Goal: Task Accomplishment & Management: Manage account settings

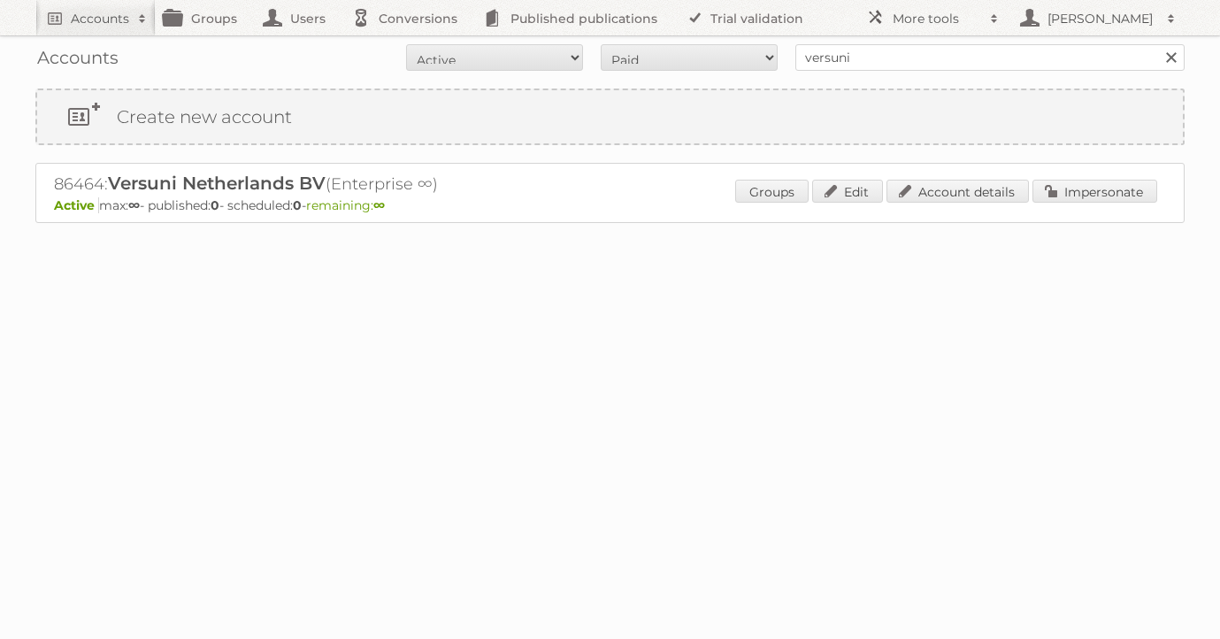
click at [1172, 58] on link at bounding box center [1171, 57] width 27 height 27
type input "techtron"
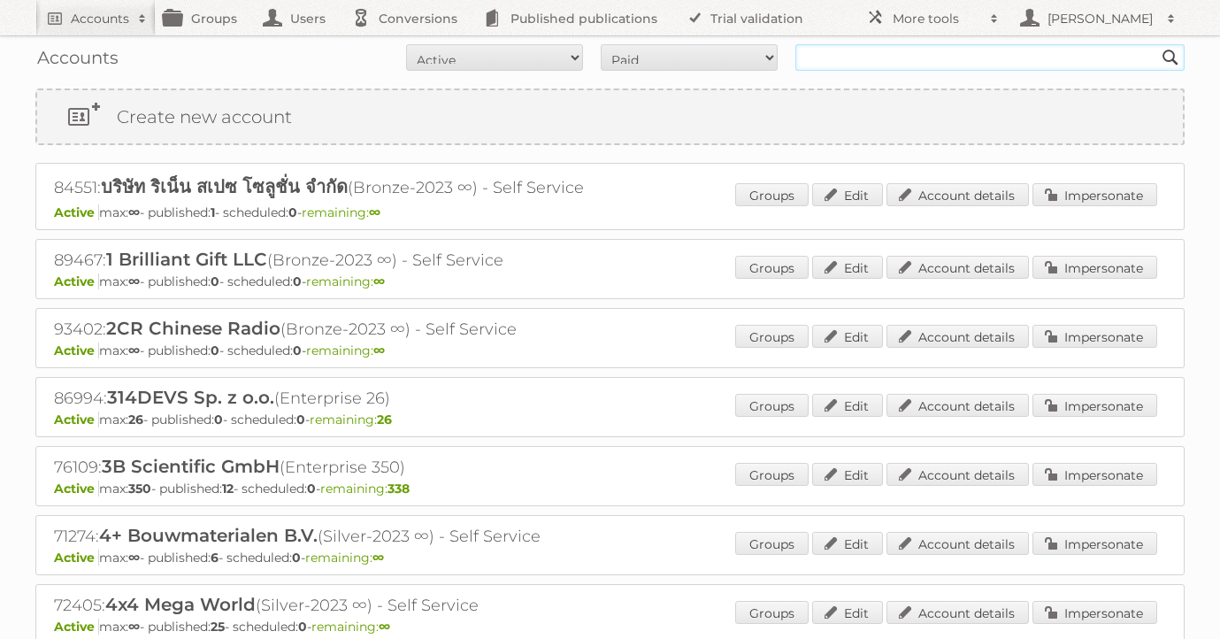
click at [840, 54] on input "text" at bounding box center [989, 57] width 389 height 27
type input "techtronic"
click at [1157, 44] on input "Search" at bounding box center [1170, 57] width 27 height 27
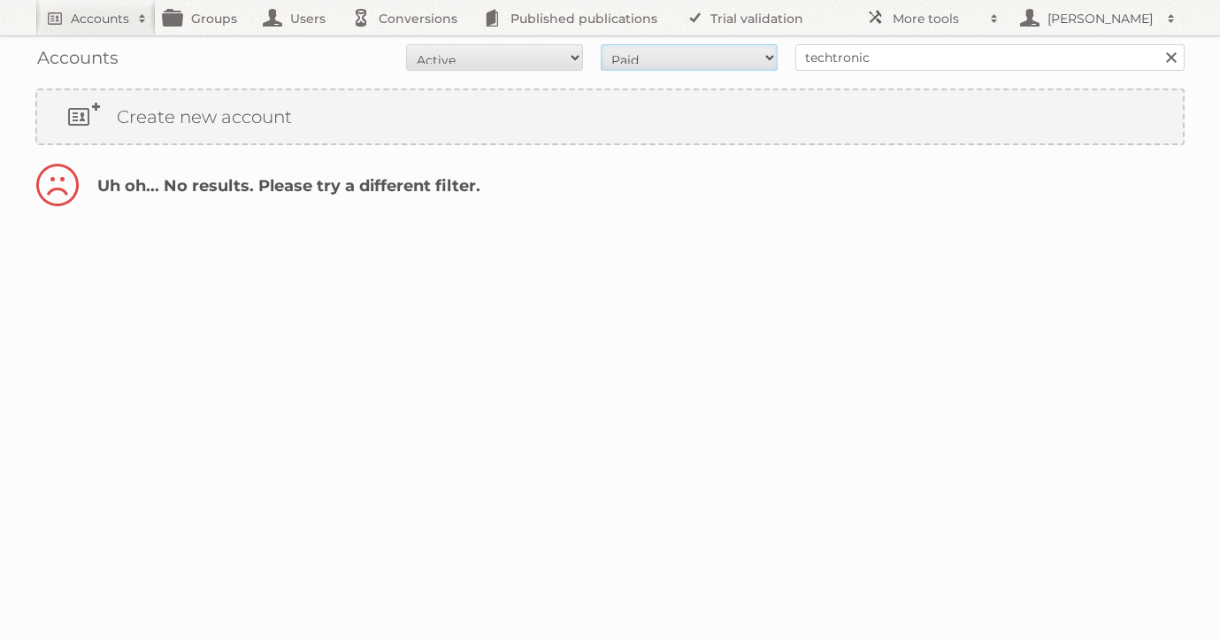
click at [746, 55] on select "All Paid Trials Self service" at bounding box center [689, 57] width 177 height 27
select select "all"
click at [547, 59] on select "All Active Expired Pending" at bounding box center [494, 57] width 177 height 27
select select "all"
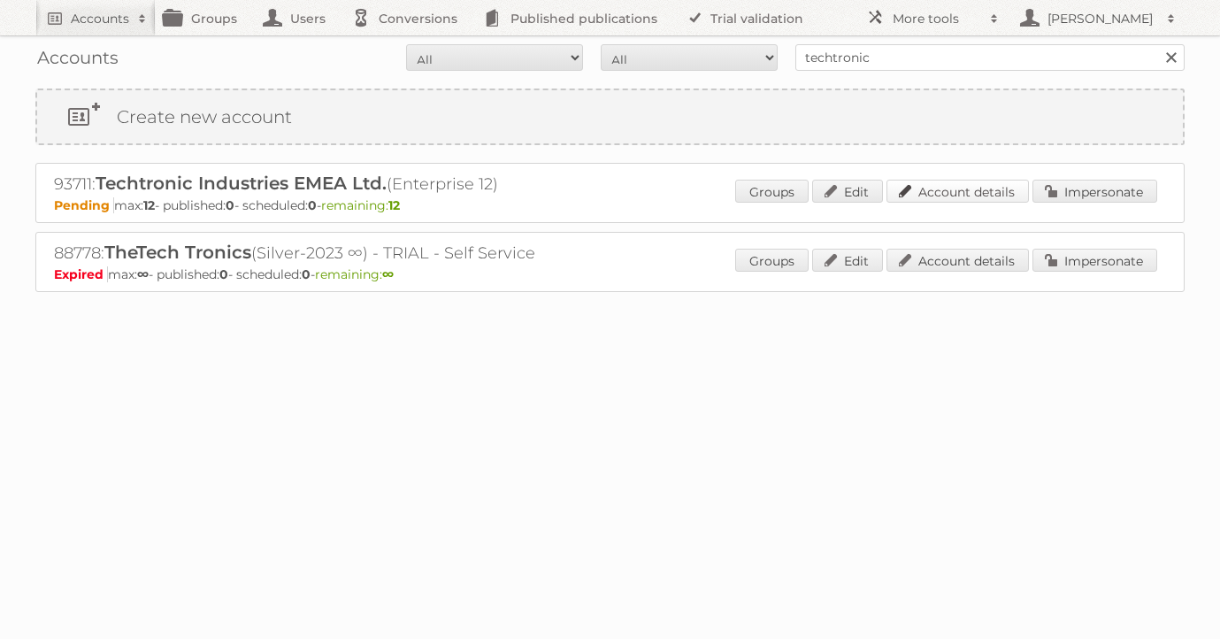
click at [964, 195] on link "Account details" at bounding box center [957, 191] width 142 height 23
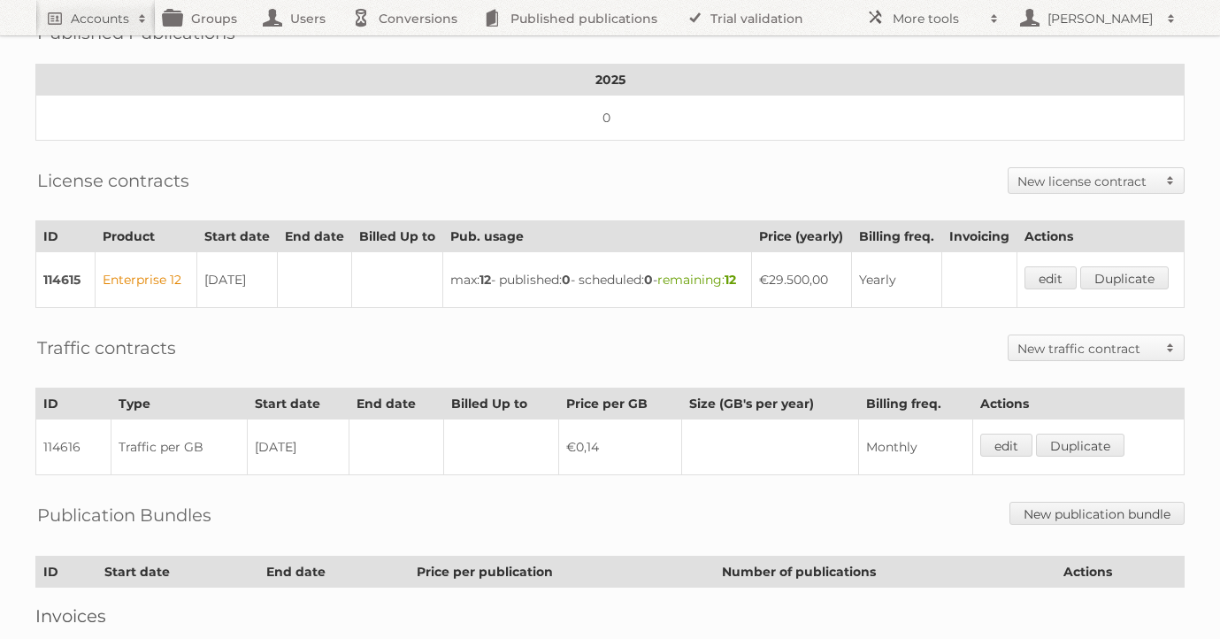
scroll to position [322, 0]
click at [1117, 173] on h2 "New license contract" at bounding box center [1087, 182] width 140 height 18
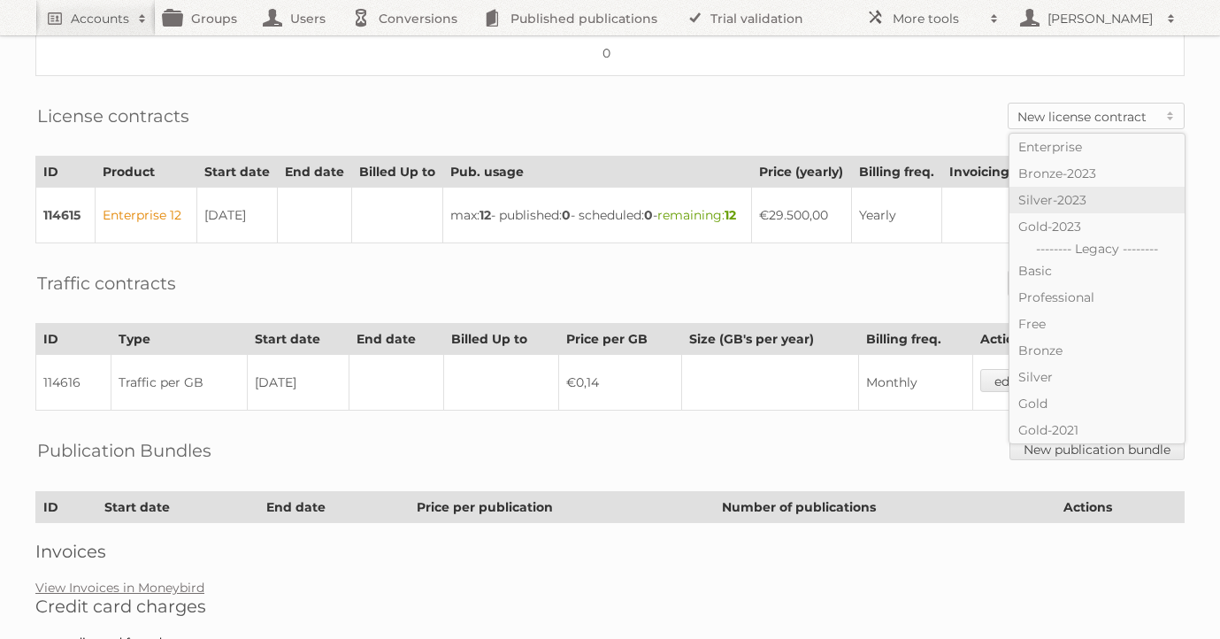
scroll to position [390, 0]
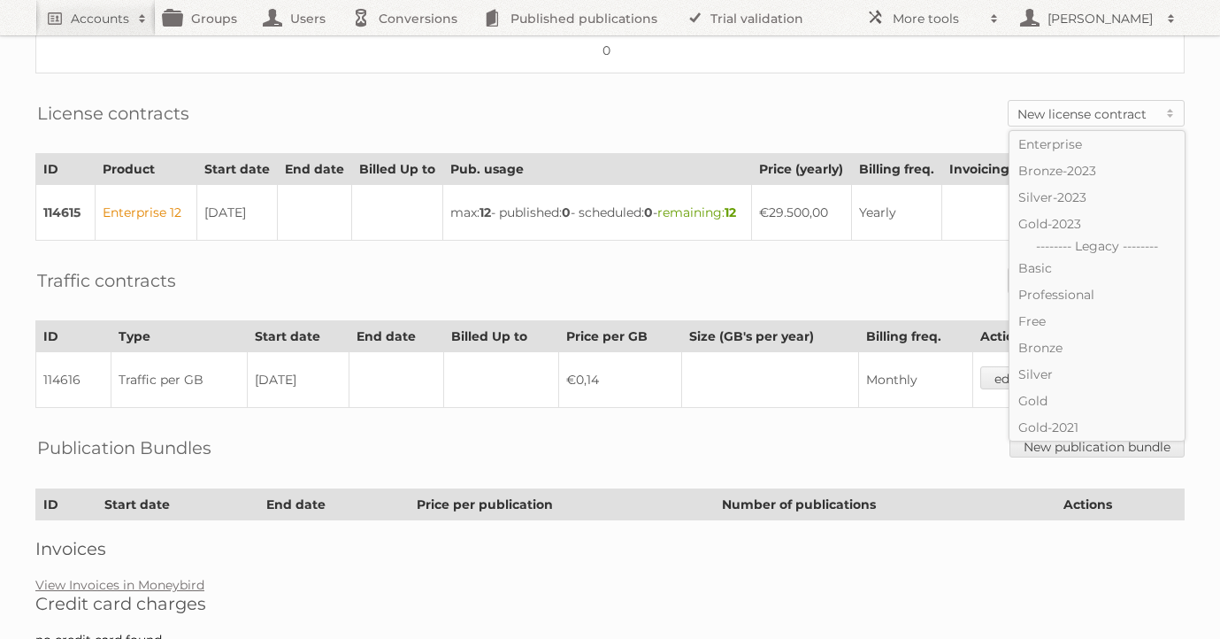
click at [862, 463] on div "Publication Bundles New publication bundle" at bounding box center [609, 447] width 1149 height 45
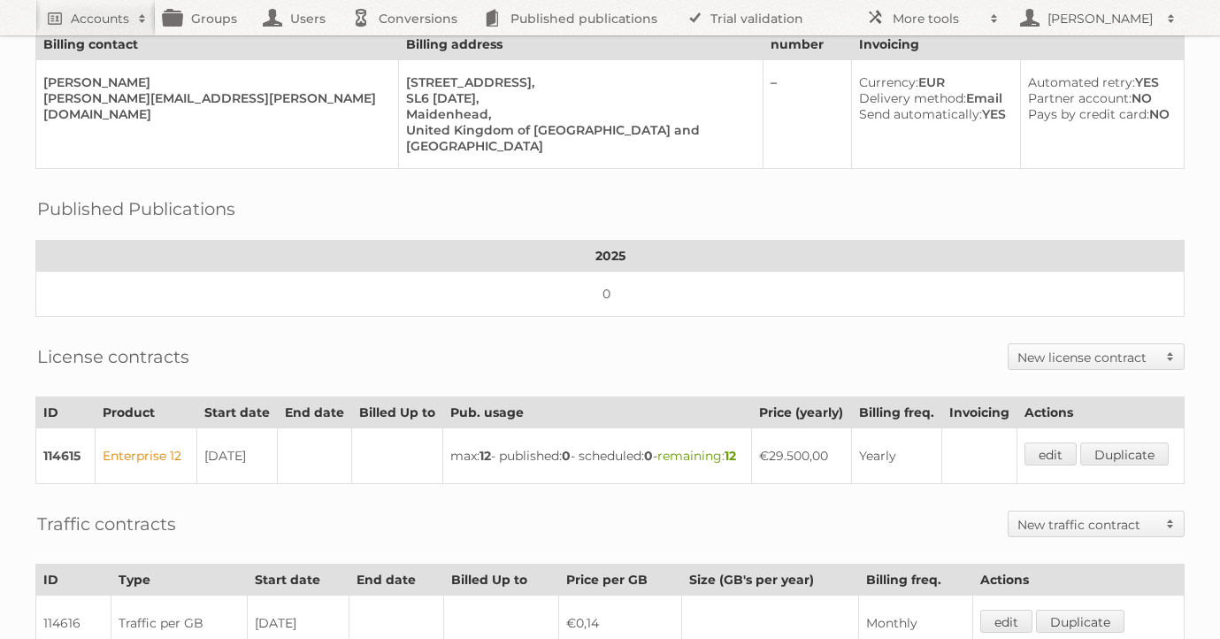
scroll to position [0, 0]
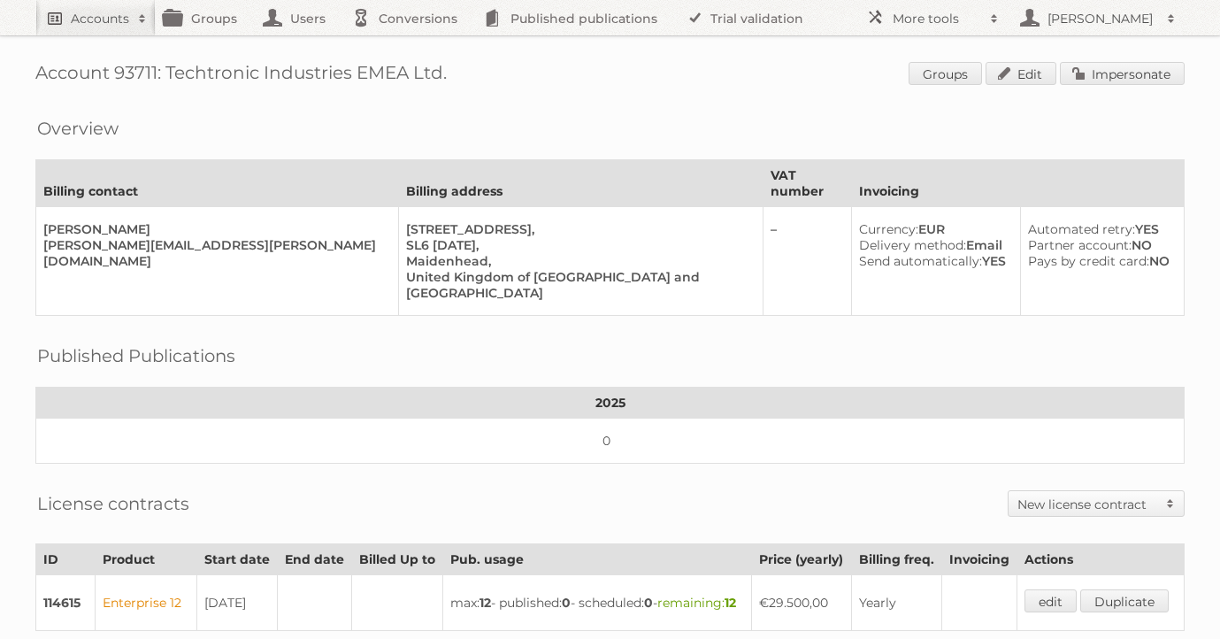
click at [109, 18] on h2 "Accounts" at bounding box center [100, 19] width 58 height 18
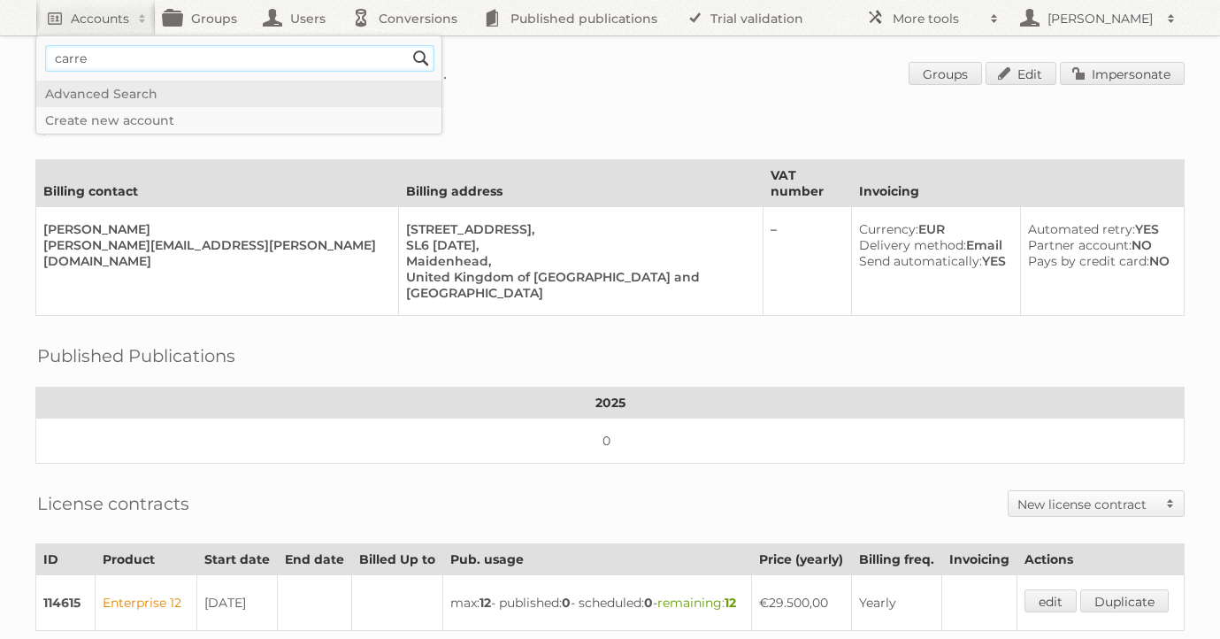
type input"] "carrefour"
click at [408, 45] on input "Search" at bounding box center [421, 58] width 27 height 27
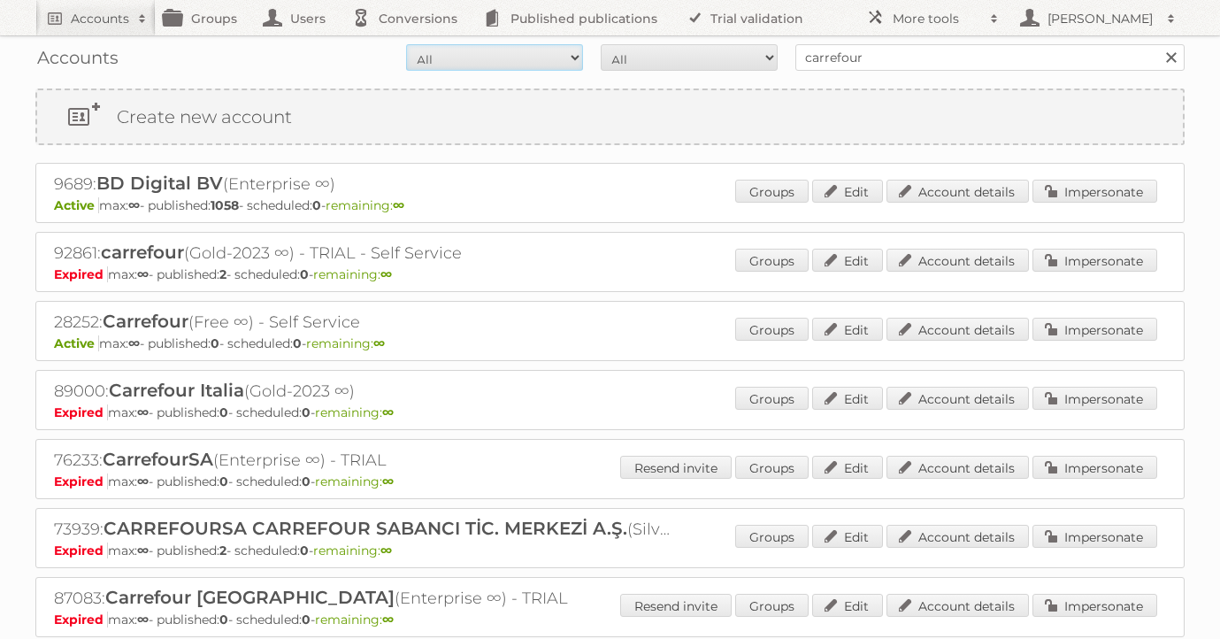
click at [525, 57] on select "All Active Expired Pending" at bounding box center [494, 57] width 177 height 27
select select "active"
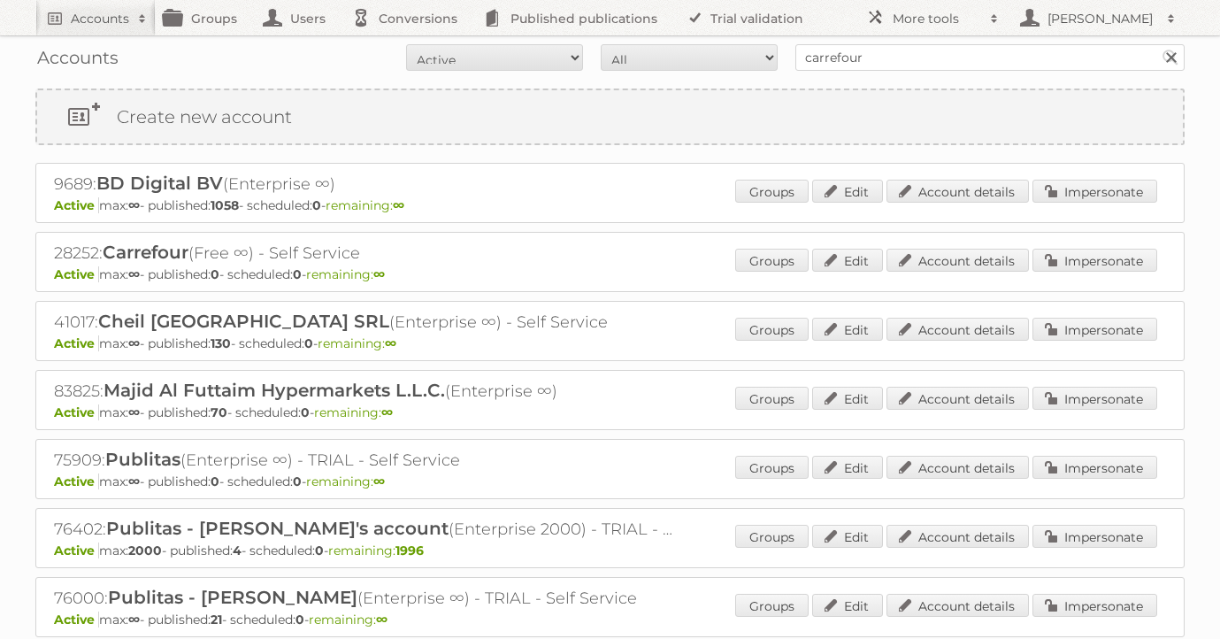
select select "paid"
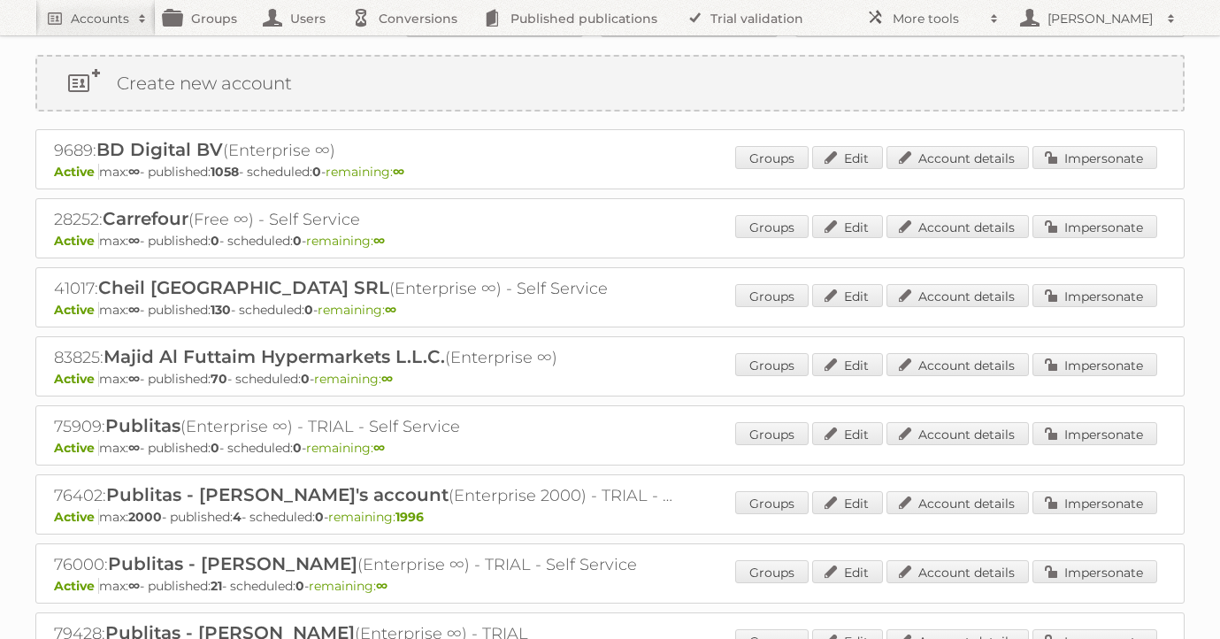
scroll to position [42, 0]
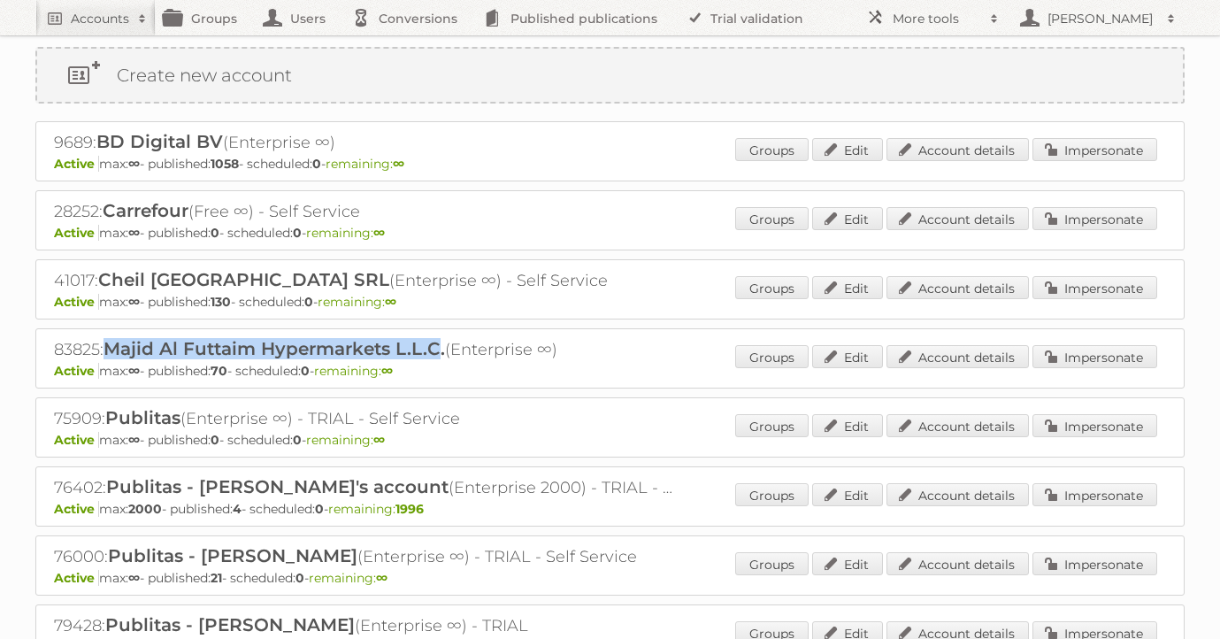
drag, startPoint x: 437, startPoint y: 349, endPoint x: 111, endPoint y: 345, distance: 325.5
click at [111, 345] on span "Majid Al Futtaim Hypermarkets L.L.C." at bounding box center [273, 348] width 341 height 21
copy span "Majid Al Futtaim Hypermarkets L.L.C"
click at [948, 287] on link "Account details" at bounding box center [957, 287] width 142 height 23
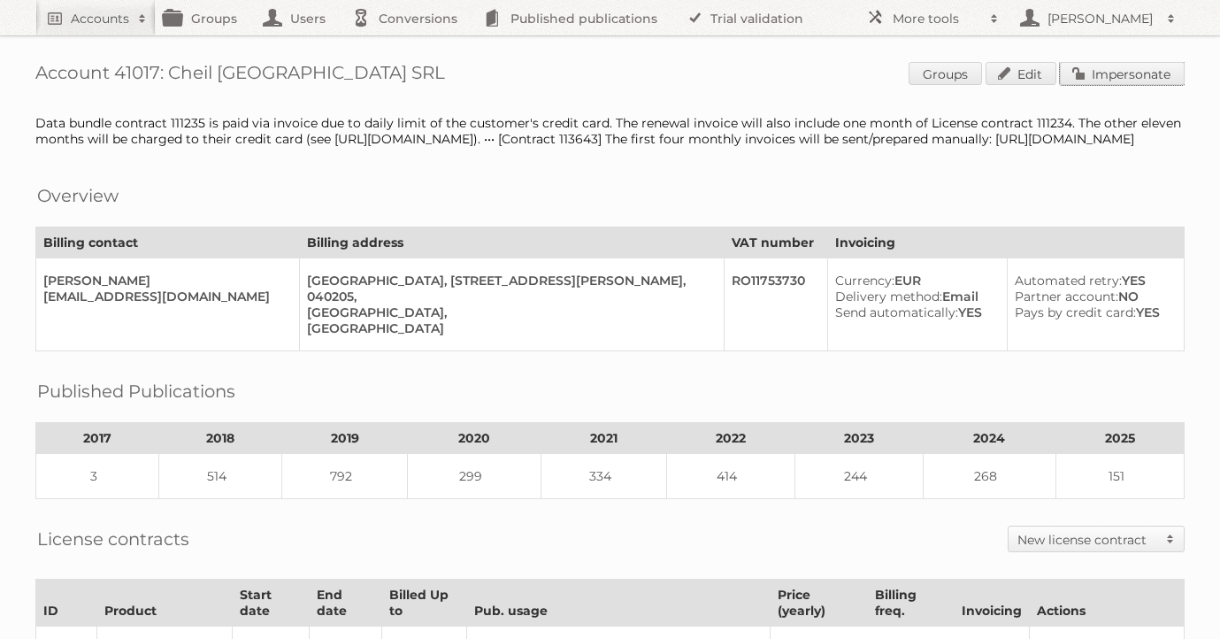
click at [1098, 79] on link "Impersonate" at bounding box center [1122, 73] width 125 height 23
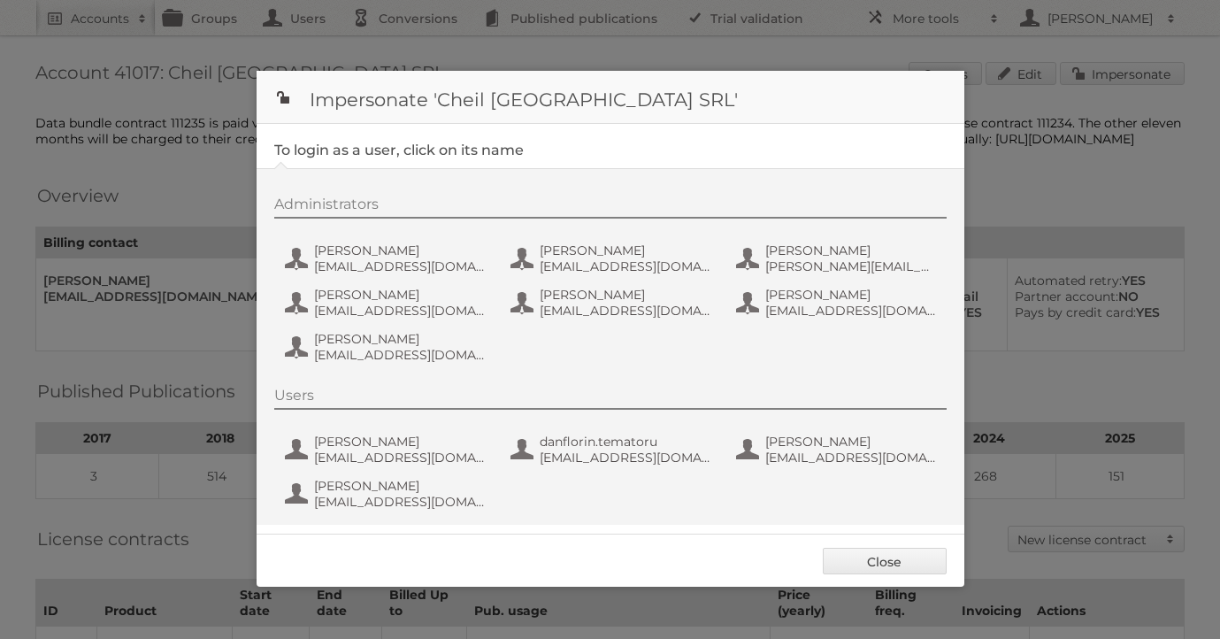
click at [1025, 206] on div at bounding box center [610, 319] width 1220 height 639
click at [909, 555] on link "Close" at bounding box center [885, 560] width 124 height 27
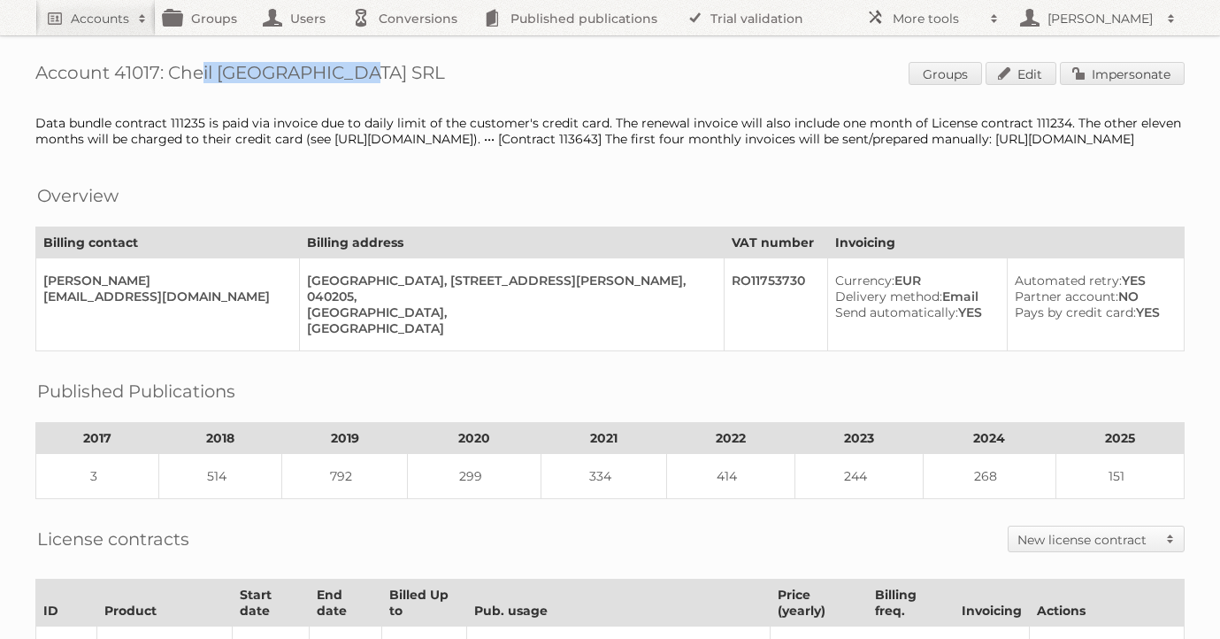
drag, startPoint x: 341, startPoint y: 70, endPoint x: 172, endPoint y: 72, distance: 168.9
click at [172, 72] on h1 "Account 41017: Cheil [GEOGRAPHIC_DATA] SRL Groups Edit Impersonate" at bounding box center [609, 75] width 1149 height 27
copy h1 "Cheil [GEOGRAPHIC_DATA] SRL"
click at [1094, 68] on link "Impersonate" at bounding box center [1122, 73] width 125 height 23
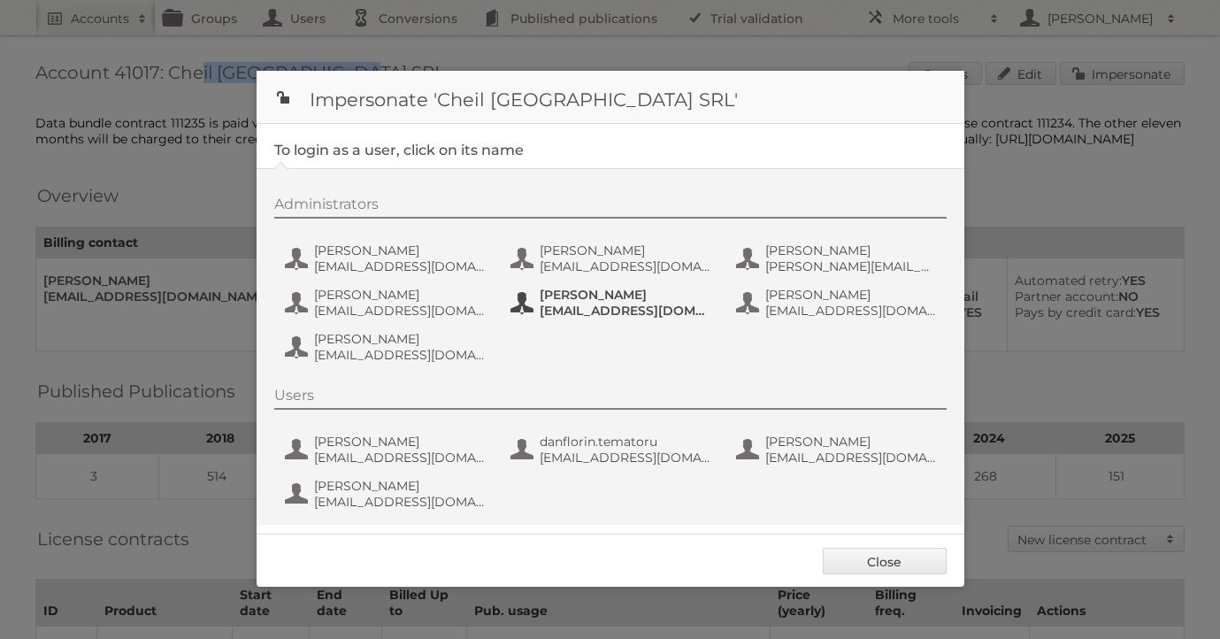
click at [598, 309] on span "[EMAIL_ADDRESS][DOMAIN_NAME]" at bounding box center [625, 310] width 172 height 16
